Goal: Task Accomplishment & Management: Manage account settings

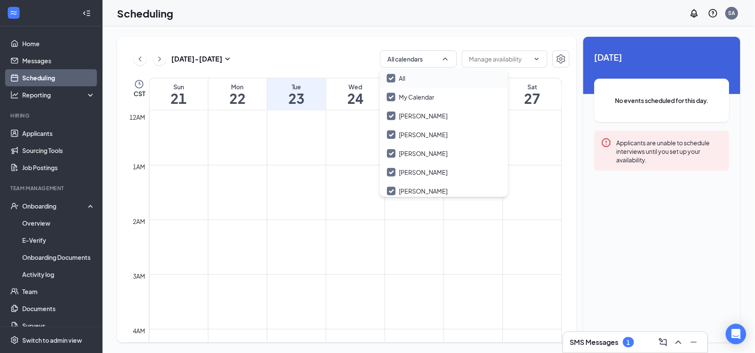
scroll to position [420, 0]
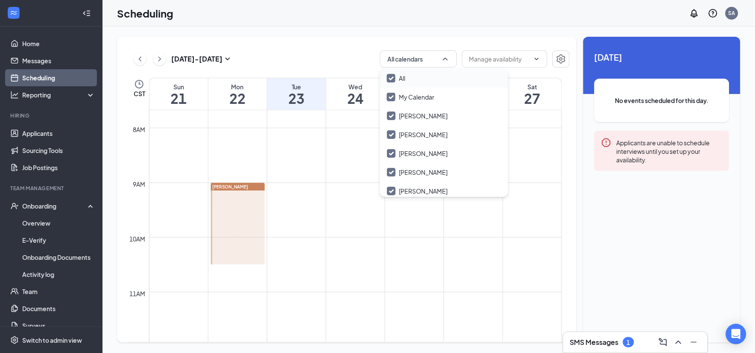
click at [390, 77] on input "All" at bounding box center [396, 78] width 18 height 9
checkbox input "false"
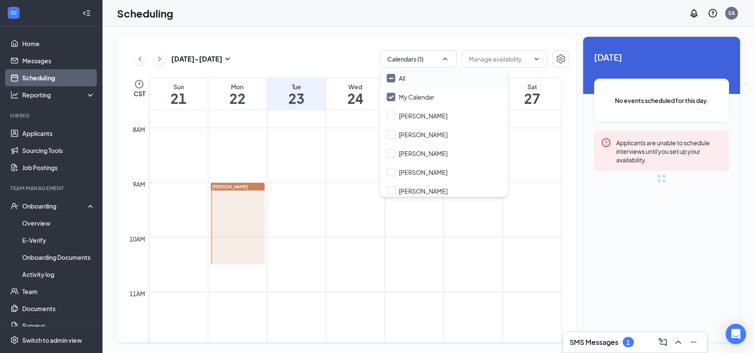
checkbox input "false"
click at [390, 77] on input "All" at bounding box center [396, 78] width 18 height 9
checkbox input "true"
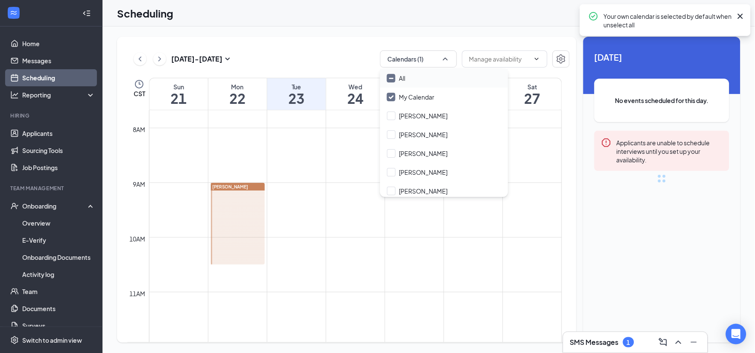
checkbox input "true"
click at [334, 47] on div "[DATE] - [DATE] All calendars CST Sun 21 Mon 22 Tue 23 Wed 24 Thu 25 Fri 26 Sat…" at bounding box center [346, 190] width 459 height 306
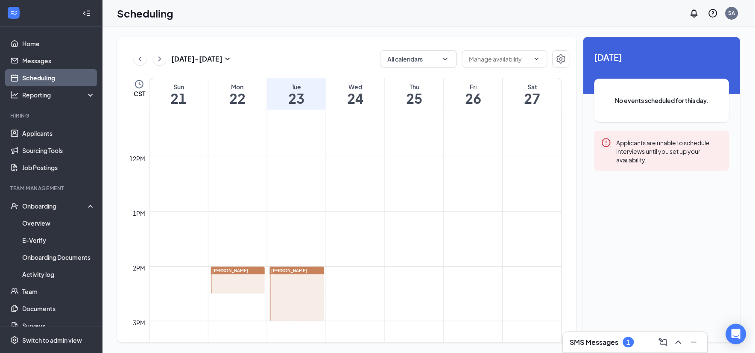
scroll to position [704, 0]
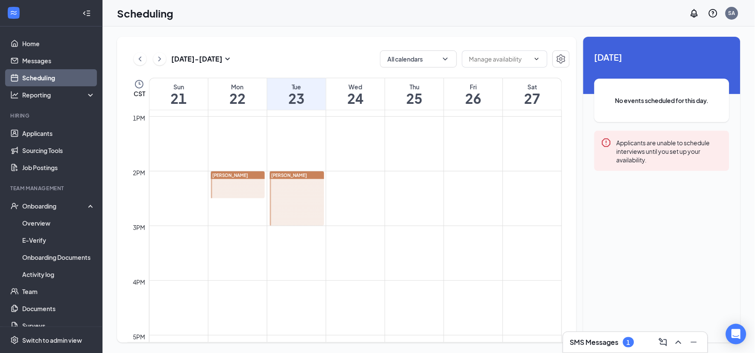
click at [139, 57] on icon "ChevronLeft" at bounding box center [140, 59] width 9 height 10
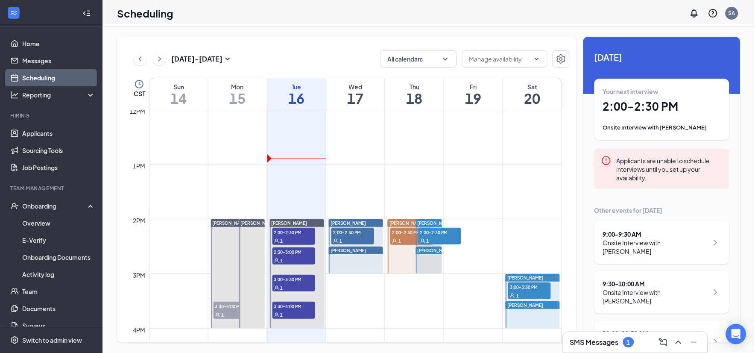
scroll to position [704, 0]
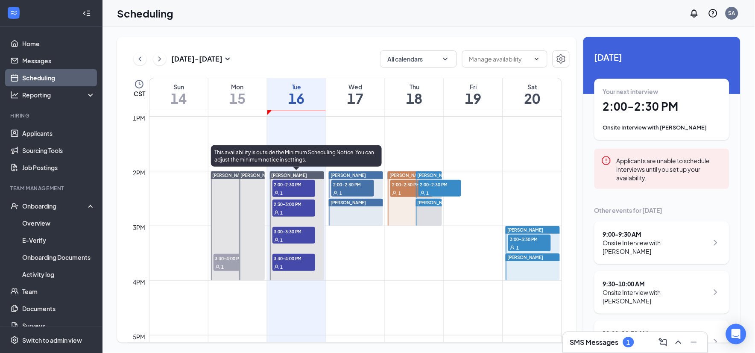
click at [295, 182] on span "2:00-2:30 PM" at bounding box center [293, 184] width 43 height 9
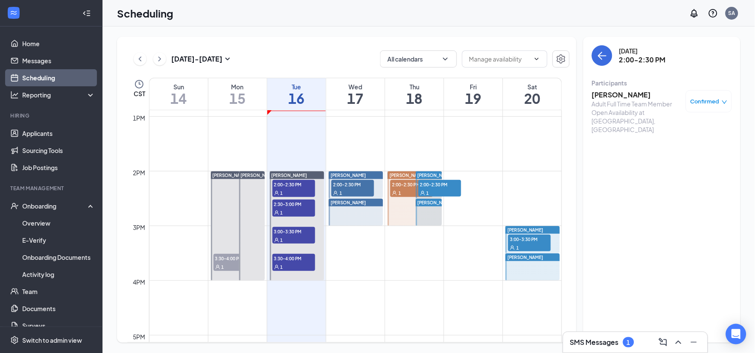
click at [612, 96] on h3 "[PERSON_NAME]" at bounding box center [636, 94] width 90 height 9
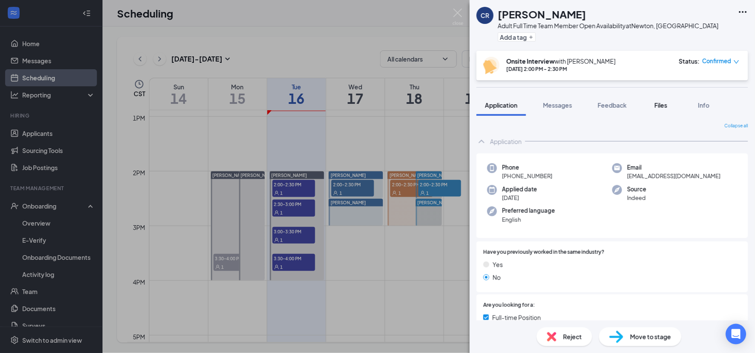
click at [664, 106] on span "Files" at bounding box center [660, 105] width 13 height 8
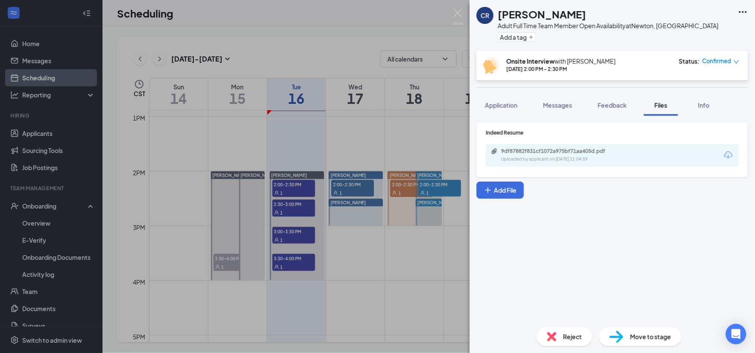
click at [731, 156] on icon "Download" at bounding box center [728, 154] width 9 height 7
click at [458, 13] on img at bounding box center [457, 17] width 11 height 17
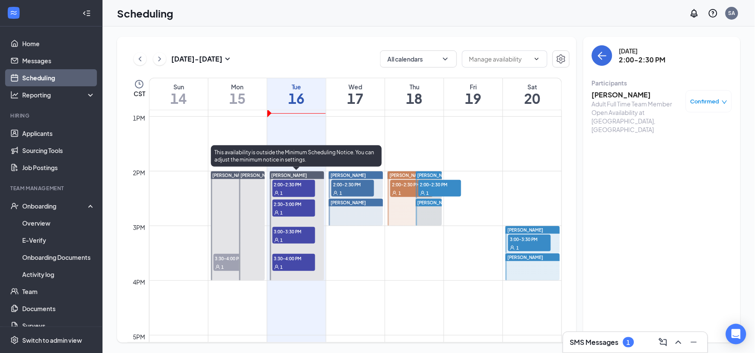
click at [295, 205] on span "2:30-3:00 PM" at bounding box center [293, 203] width 43 height 9
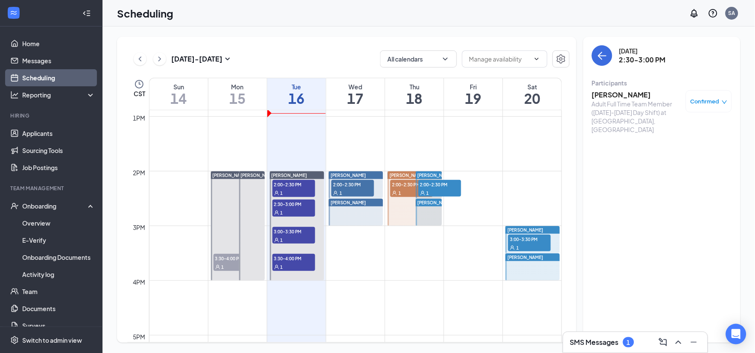
click at [607, 97] on h3 "[PERSON_NAME]" at bounding box center [636, 94] width 90 height 9
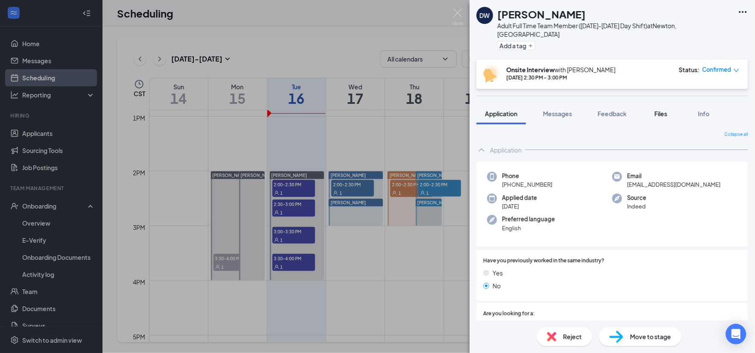
click at [663, 110] on span "Files" at bounding box center [660, 114] width 13 height 8
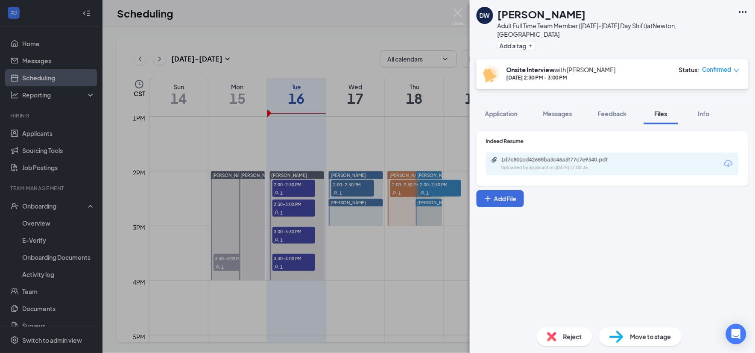
click at [727, 158] on icon "Download" at bounding box center [728, 163] width 10 height 10
click at [458, 15] on img at bounding box center [457, 17] width 11 height 17
